Goal: Navigation & Orientation: Find specific page/section

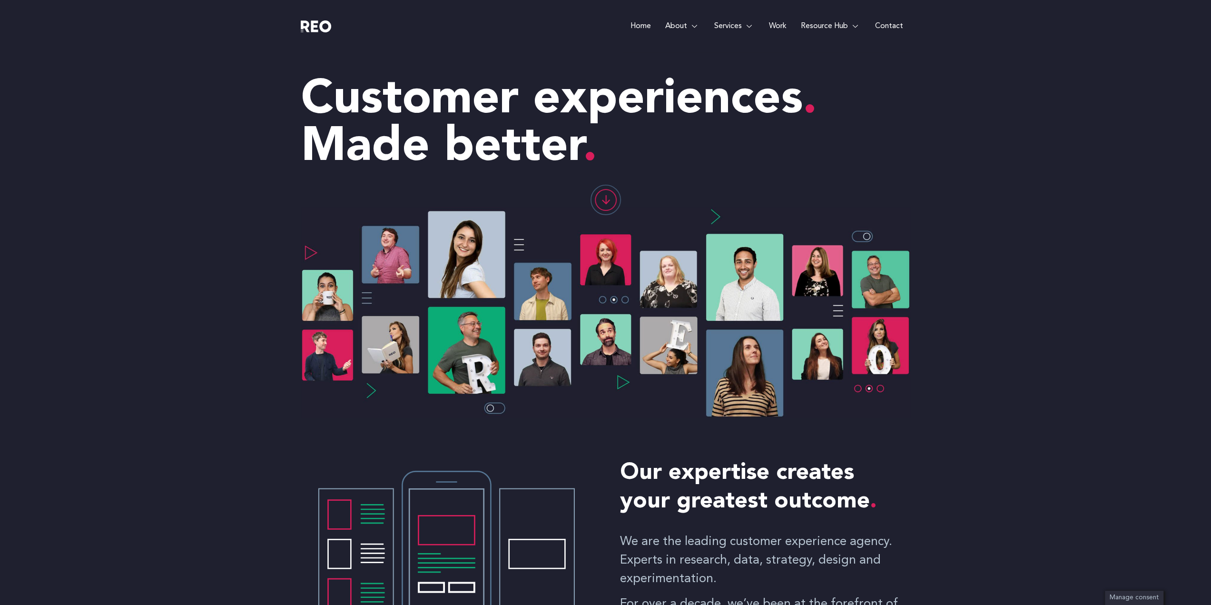
click at [780, 28] on link "Work" at bounding box center [777, 26] width 32 height 52
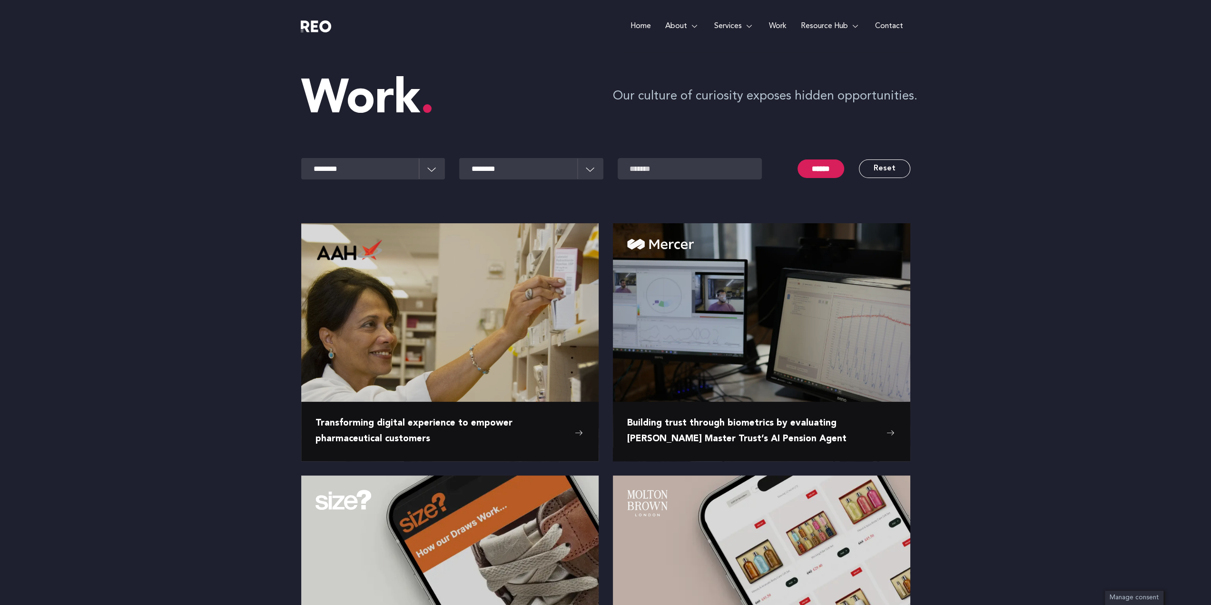
click at [644, 21] on link "Home" at bounding box center [640, 26] width 35 height 52
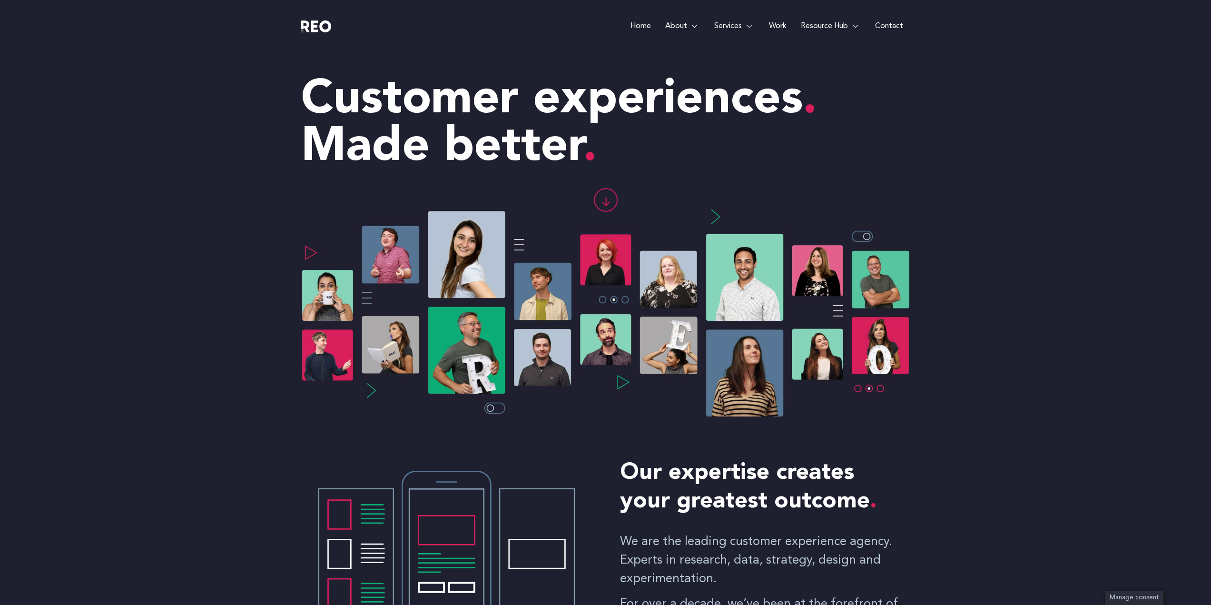
click at [498, 410] on img at bounding box center [605, 312] width 609 height 211
click at [859, 387] on img at bounding box center [605, 312] width 609 height 211
drag, startPoint x: 881, startPoint y: 389, endPoint x: 894, endPoint y: 325, distance: 65.5
click at [881, 389] on img at bounding box center [605, 312] width 609 height 211
